Goal: Contribute content

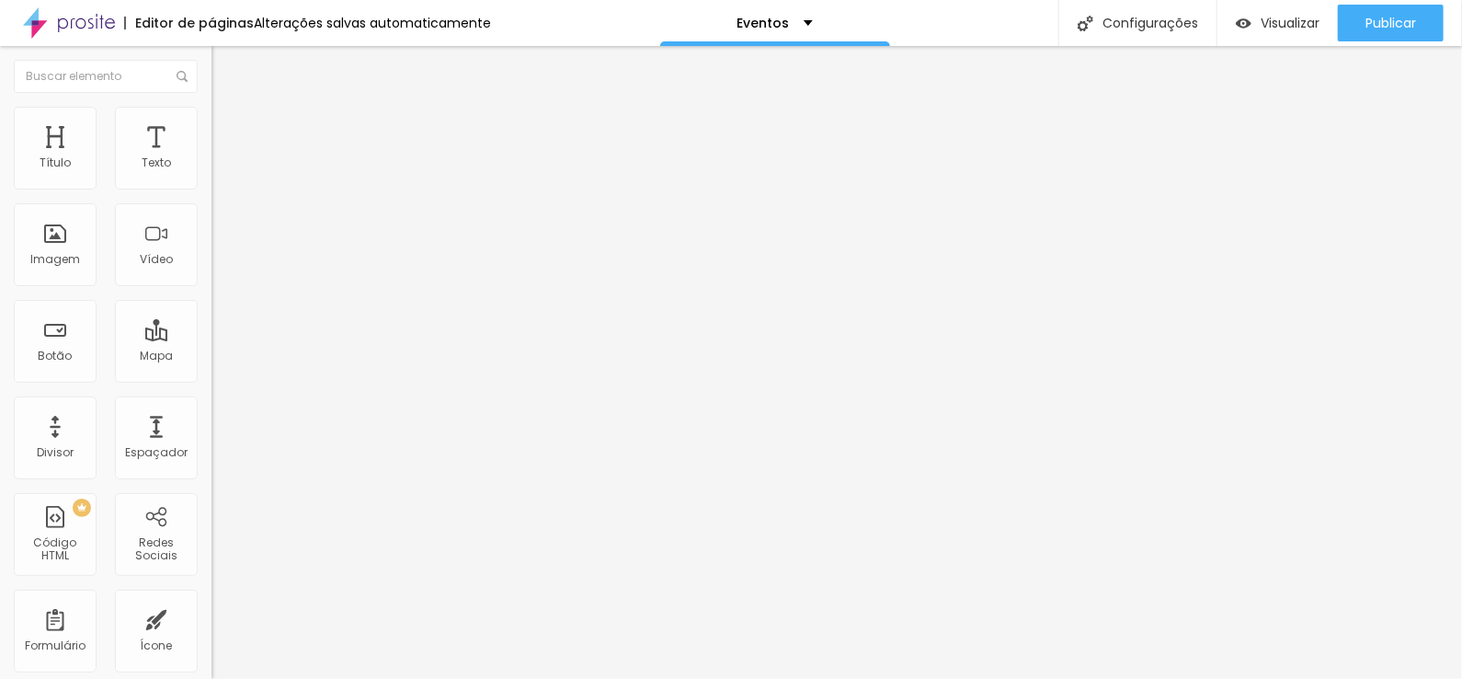
click at [312, 154] on img at bounding box center [317, 148] width 11 height 11
click at [212, 158] on span "Adicionar imagem" at bounding box center [271, 151] width 119 height 16
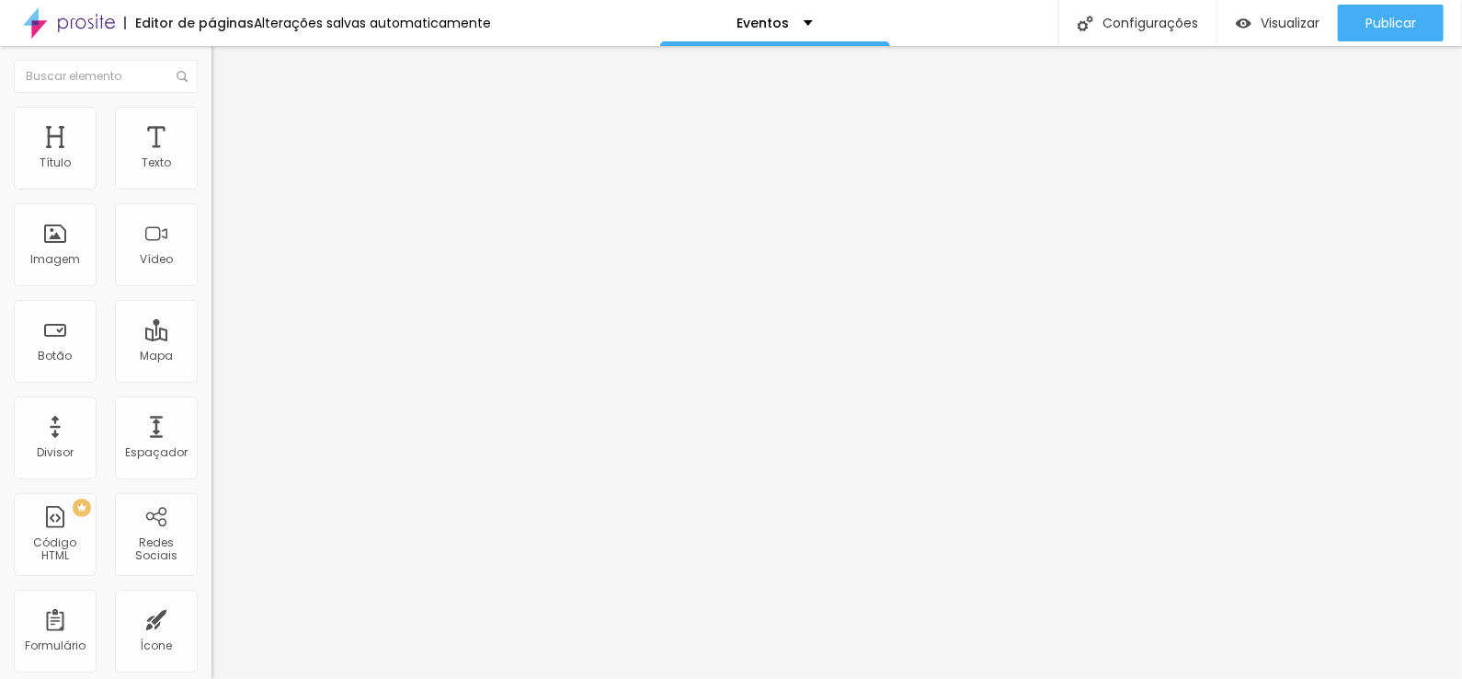
click at [212, 158] on span "Adicionar imagem" at bounding box center [271, 151] width 119 height 16
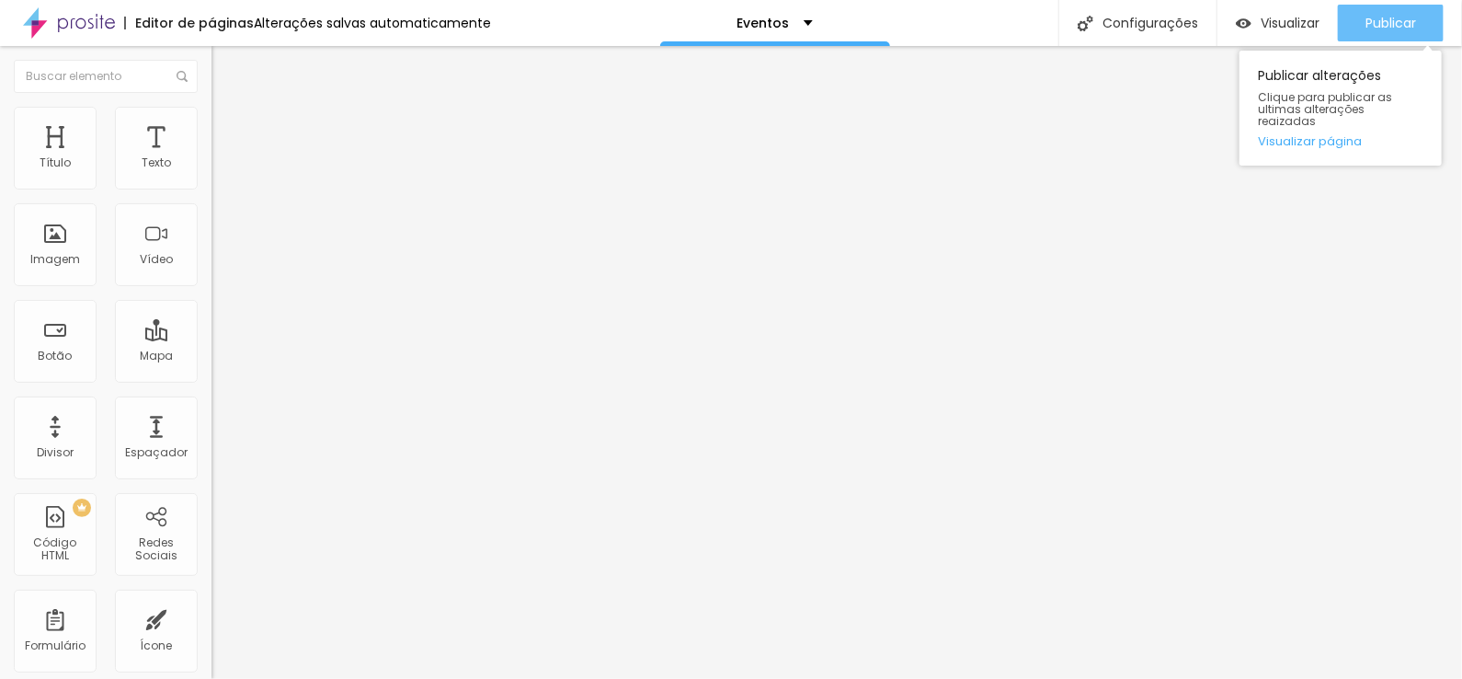
click at [1397, 23] on span "Publicar" at bounding box center [1391, 23] width 51 height 15
